Goal: Find contact information: Find contact information

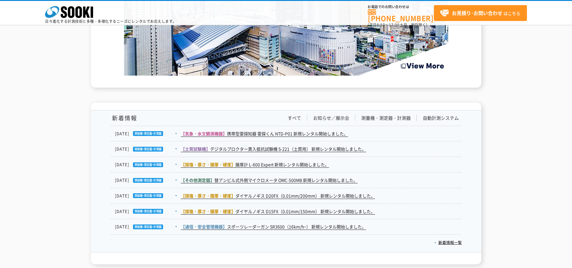
scroll to position [991, 0]
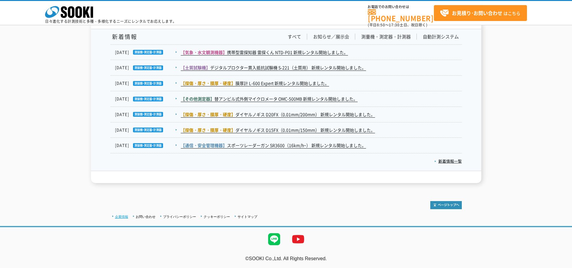
click at [122, 218] on link "企業情報" at bounding box center [121, 217] width 13 height 4
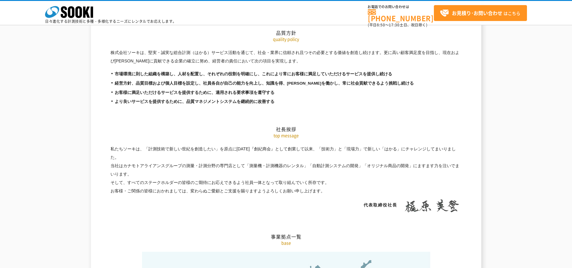
scroll to position [1261, 0]
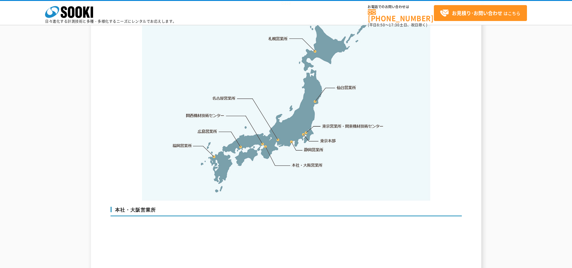
click at [348, 123] on link "東京営業所・関東機材技術センター" at bounding box center [353, 126] width 62 height 6
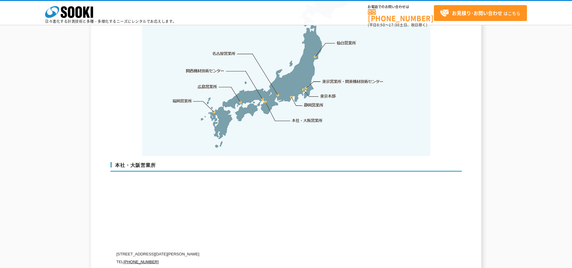
scroll to position [1426, 0]
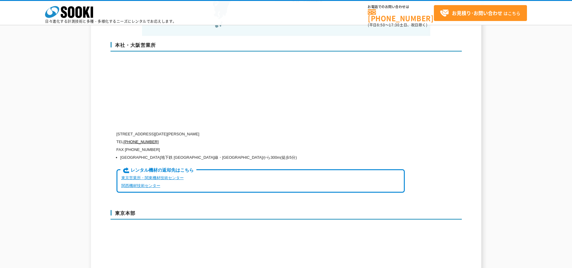
click at [150, 176] on link "東京営業所・関東機材技術センター" at bounding box center [152, 178] width 62 height 5
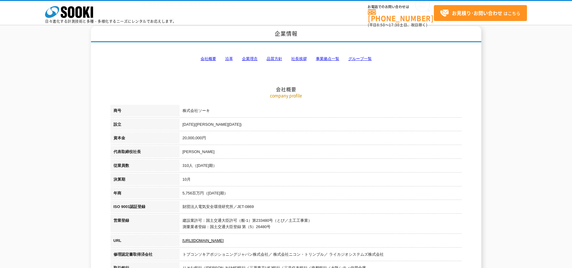
scroll to position [0, 0]
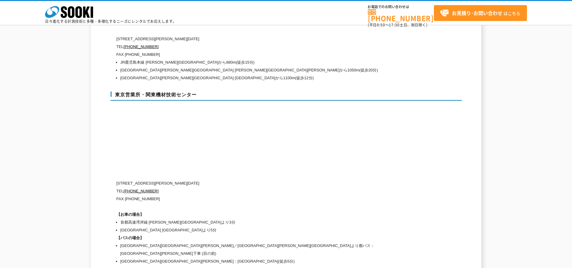
scroll to position [2463, 0]
